Goal: Task Accomplishment & Management: Complete application form

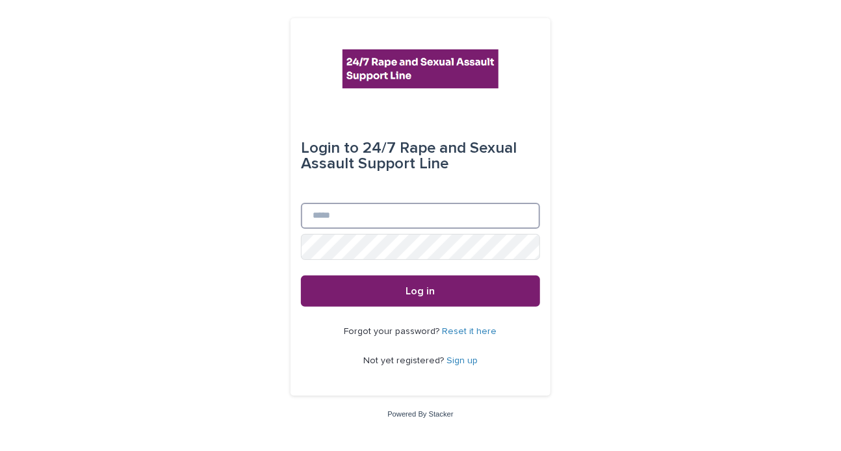
click at [396, 219] on input "Email" at bounding box center [420, 216] width 239 height 26
type input "**********"
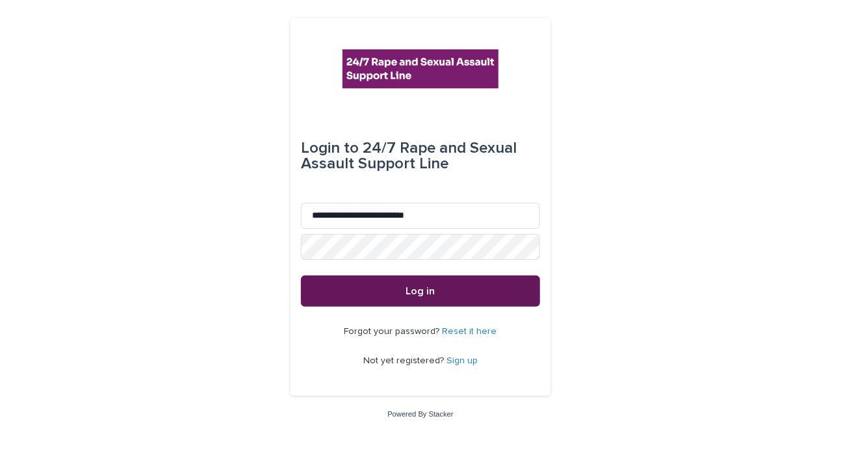
click at [489, 295] on button "Log in" at bounding box center [420, 291] width 239 height 31
